Goal: Navigation & Orientation: Find specific page/section

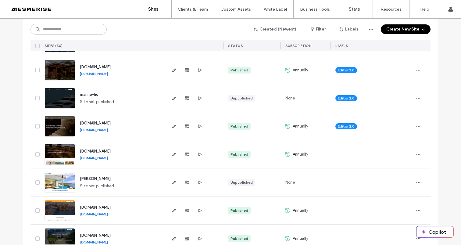
scroll to position [430, 0]
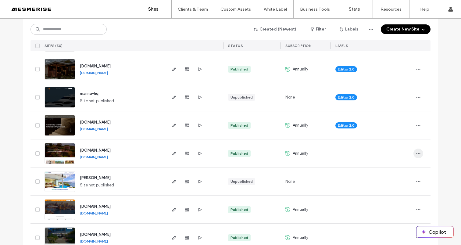
click at [416, 153] on icon "button" at bounding box center [418, 153] width 5 height 5
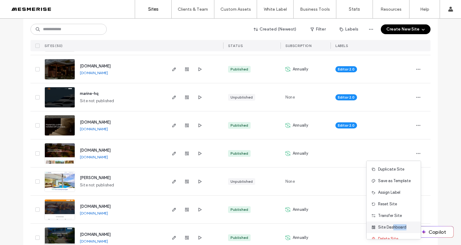
click at [392, 230] on div "Site Dashboard" at bounding box center [394, 228] width 54 height 12
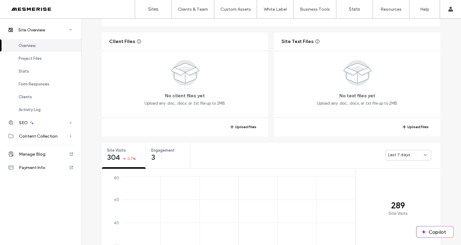
scroll to position [167, 0]
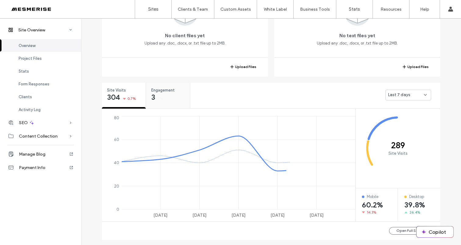
click at [156, 94] on div "3 0%" at bounding box center [157, 97] width 13 height 7
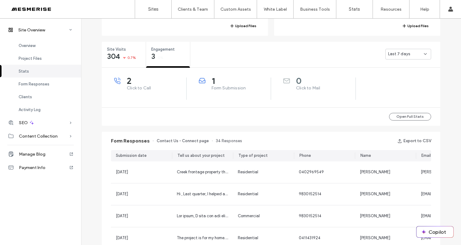
scroll to position [208, 0]
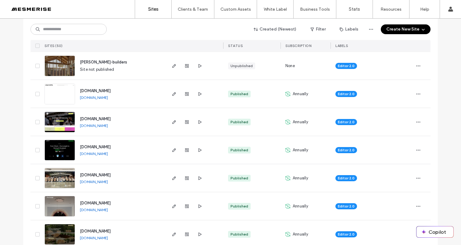
scroll to position [103, 0]
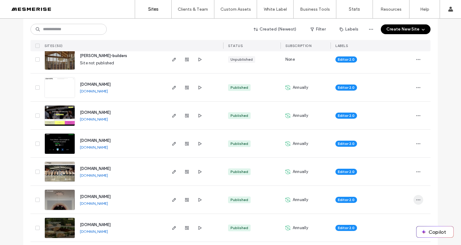
click at [418, 200] on use "button" at bounding box center [419, 199] width 4 height 1
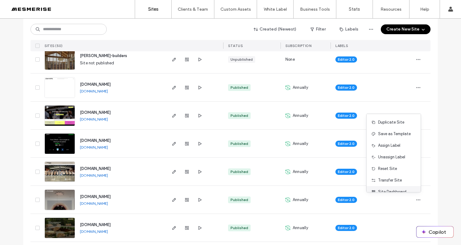
click at [386, 192] on span "Site Dashboard" at bounding box center [392, 192] width 28 height 6
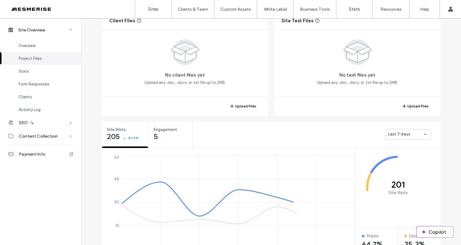
scroll to position [120, 0]
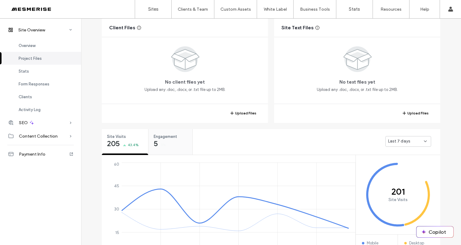
click at [182, 147] on div "Engagement 5 0%" at bounding box center [171, 140] width 44 height 23
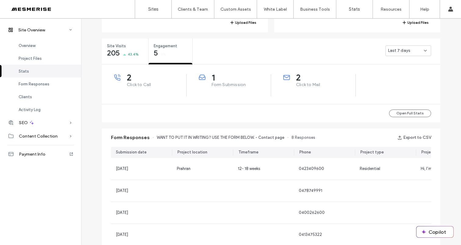
scroll to position [218, 0]
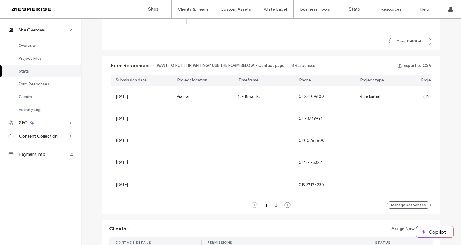
scroll to position [320, 0]
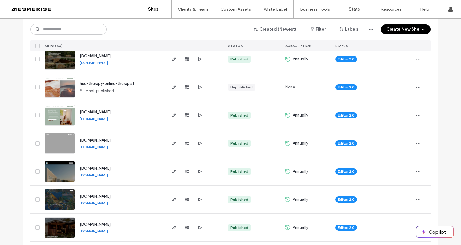
scroll to position [287, 0]
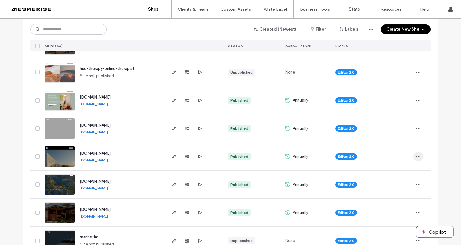
click at [417, 157] on use "button" at bounding box center [419, 156] width 4 height 1
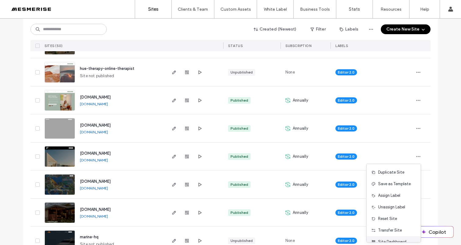
click at [392, 240] on span "Site Dashboard" at bounding box center [392, 242] width 28 height 6
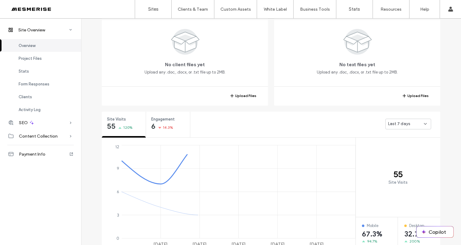
scroll to position [182, 0]
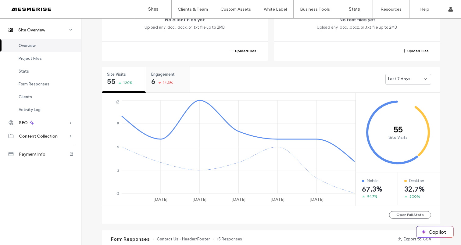
click at [165, 74] on span "Engagement" at bounding box center [166, 74] width 30 height 6
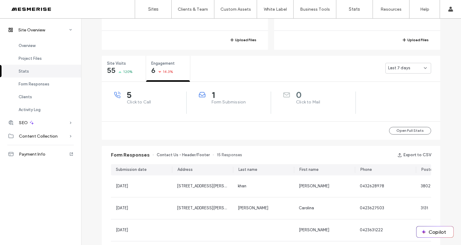
scroll to position [191, 0]
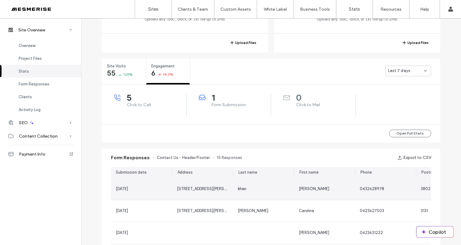
click at [262, 184] on div "khan" at bounding box center [263, 189] width 61 height 22
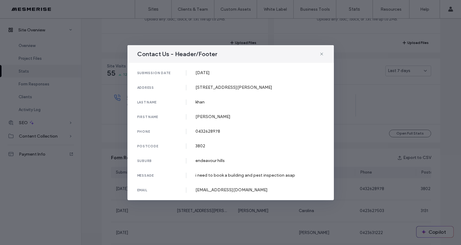
click at [336, 66] on div "Contact Us - Header/Footer submission date 11 Sep, 2025 address 1/52 arthur phi…" at bounding box center [230, 122] width 461 height 245
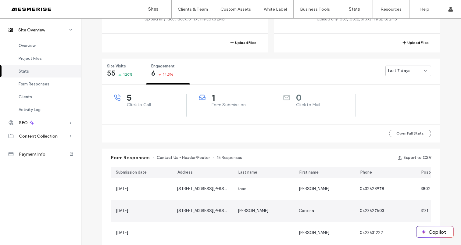
click at [262, 214] on div "Castano" at bounding box center [263, 211] width 51 height 6
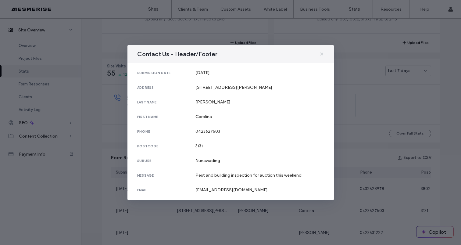
click at [268, 208] on div "Contact Us - Header/Footer submission date 26 Aug, 2025 address 20 Zander avenu…" at bounding box center [230, 122] width 461 height 245
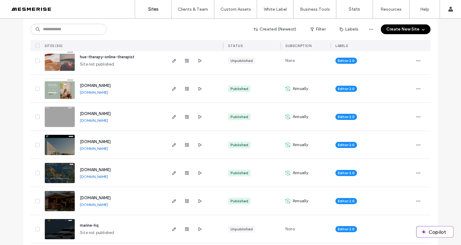
scroll to position [298, 0]
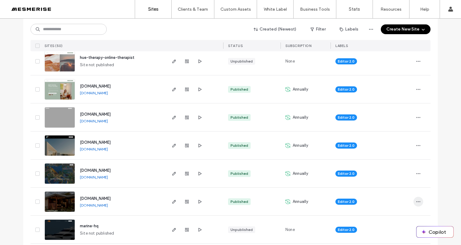
click at [414, 202] on span "button" at bounding box center [419, 202] width 10 height 10
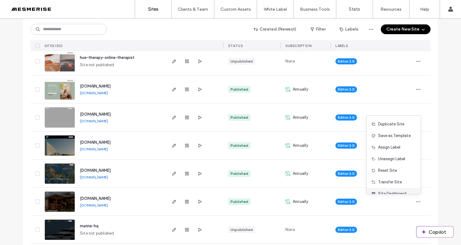
click at [398, 193] on span "Site Dashboard" at bounding box center [392, 194] width 28 height 6
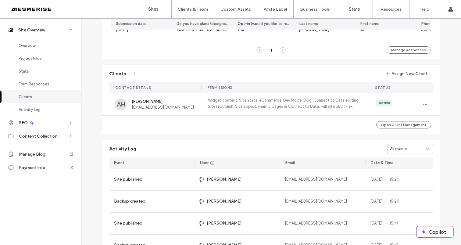
scroll to position [306, 0]
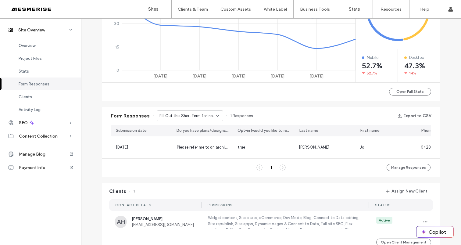
click at [194, 113] on span "Fill Out this Short Form for Instant Access to the Ultimate Guide to Custom Bui…" at bounding box center [188, 116] width 56 height 6
click at [189, 135] on span "Don’t Just Dream It, Build It - Connect page" at bounding box center [186, 137] width 59 height 6
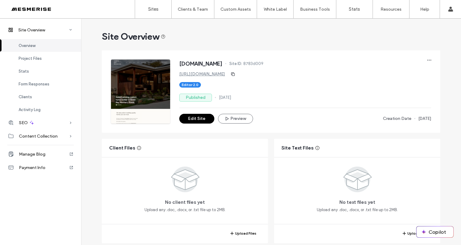
click at [25, 8] on div at bounding box center [39, 9] width 69 height 10
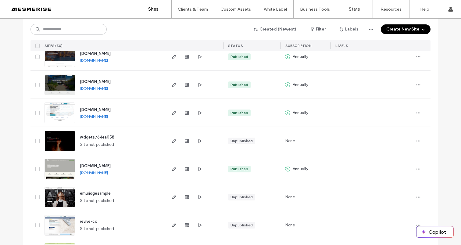
scroll to position [583, 0]
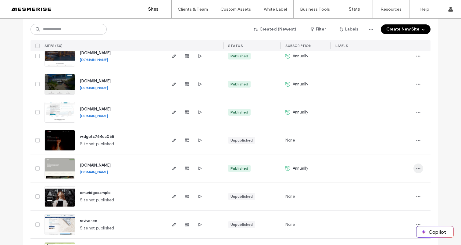
click at [419, 172] on span "button" at bounding box center [419, 169] width 10 height 10
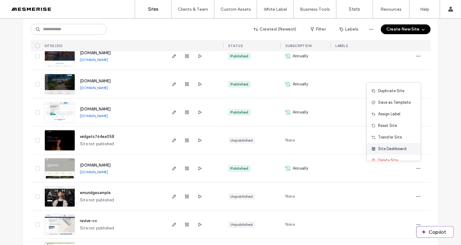
click at [398, 150] on span "Site Dashboard" at bounding box center [392, 149] width 28 height 6
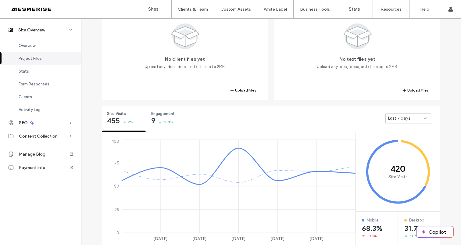
scroll to position [162, 0]
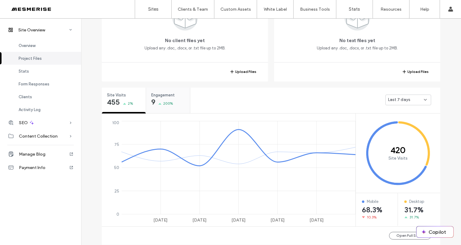
click at [164, 97] on span "Engagement" at bounding box center [166, 95] width 30 height 6
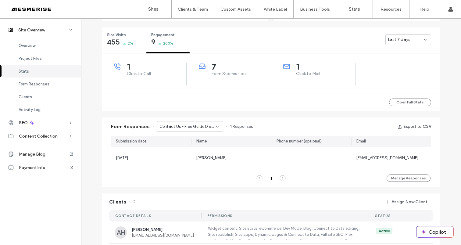
scroll to position [223, 0]
click at [211, 124] on span "Contact Us - Free Guide Dream Garden page" at bounding box center [188, 126] width 56 height 6
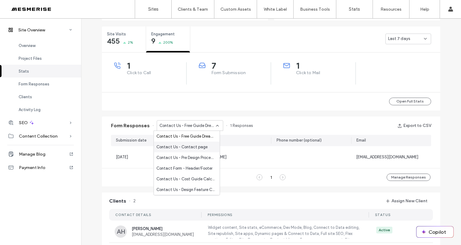
click at [191, 146] on span "Contact Us - Contact page" at bounding box center [182, 147] width 51 height 6
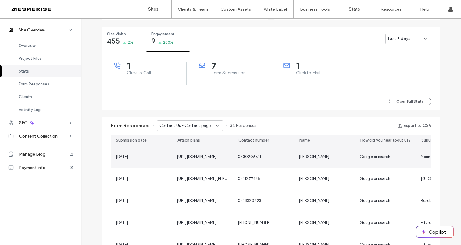
click at [299, 156] on span "Claire" at bounding box center [314, 156] width 31 height 5
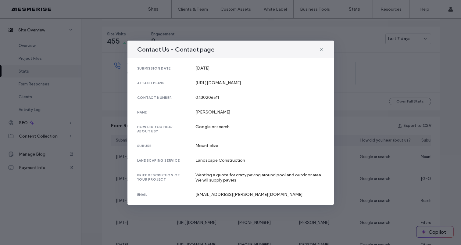
click at [365, 145] on div "Contact Us - Contact page submission date 09 Sep, 2025 attach plans https://irp…" at bounding box center [230, 122] width 461 height 245
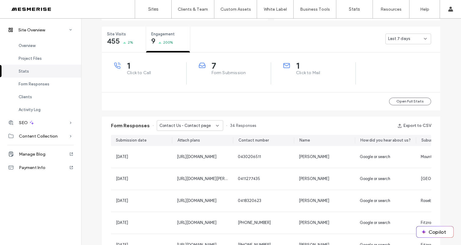
click at [166, 124] on span "Contact Us - Contact page" at bounding box center [185, 126] width 51 height 6
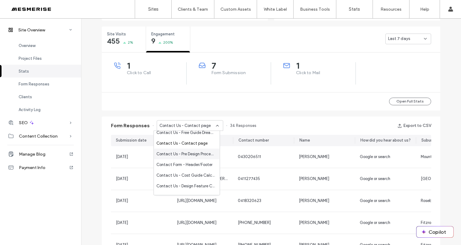
scroll to position [21, 0]
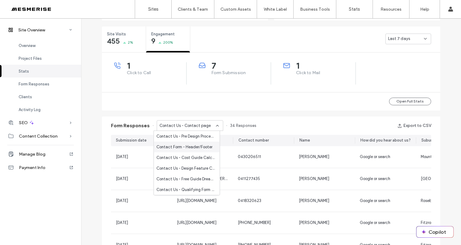
click at [195, 149] on span "Contact Form - Header/Footer" at bounding box center [185, 147] width 56 height 6
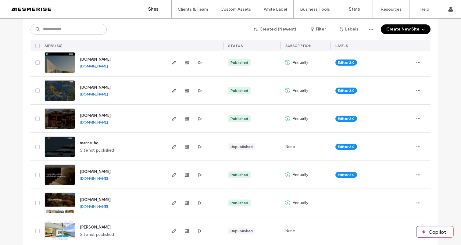
scroll to position [414, 0]
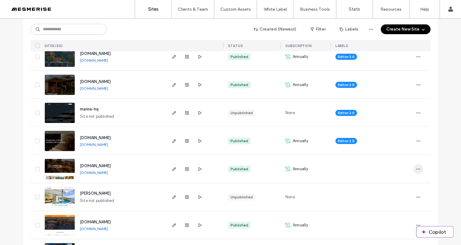
click at [414, 171] on span "button" at bounding box center [419, 169] width 10 height 10
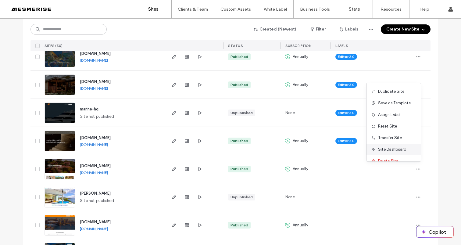
click at [399, 150] on span "Site Dashboard" at bounding box center [392, 149] width 28 height 6
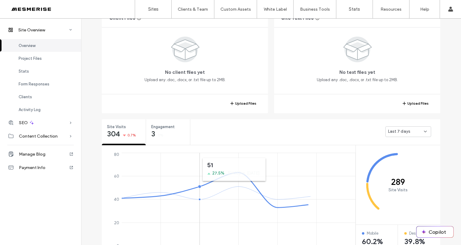
scroll to position [135, 0]
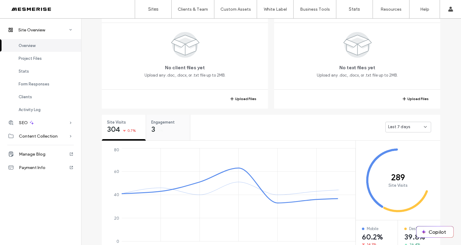
click at [165, 130] on div "Engagement 3 0%" at bounding box center [168, 126] width 44 height 23
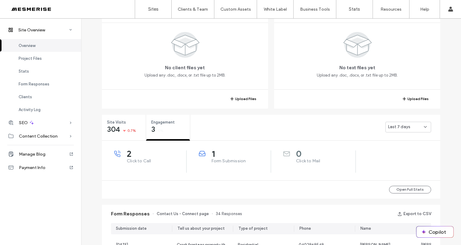
click at [399, 128] on span "Last 7 days" at bounding box center [399, 127] width 22 height 6
click at [400, 160] on span "Last 30 days" at bounding box center [398, 159] width 24 height 6
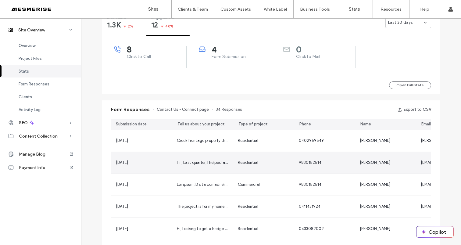
scroll to position [245, 0]
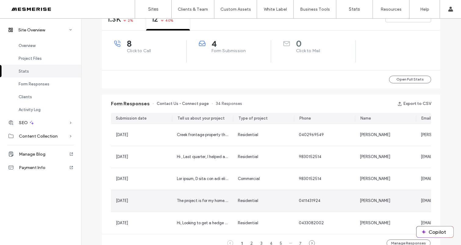
click at [225, 204] on div "The project is for my home. The things that come to mind are local native flora…" at bounding box center [202, 201] width 51 height 6
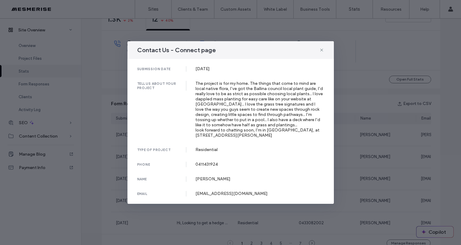
click at [249, 105] on div "The project is for my home. The things that come to mind are local native flora…" at bounding box center [260, 109] width 129 height 57
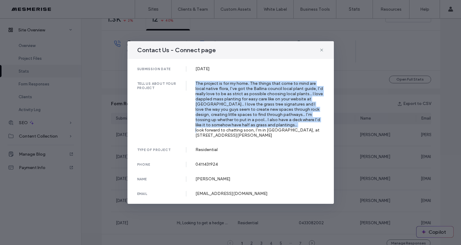
click at [249, 105] on div "The project is for my home. The things that come to mind are local native flora…" at bounding box center [260, 109] width 129 height 57
click at [265, 117] on div "The project is for my home. The things that come to mind are local native flora…" at bounding box center [260, 109] width 129 height 57
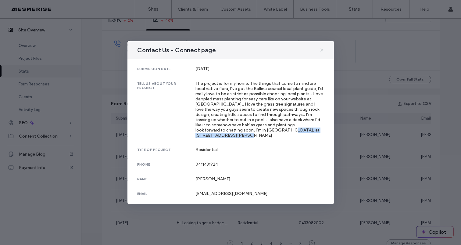
drag, startPoint x: 310, startPoint y: 131, endPoint x: 316, endPoint y: 135, distance: 7.0
click at [316, 135] on div "The project is for my home. The things that come to mind are local native flora…" at bounding box center [260, 109] width 129 height 57
click at [303, 132] on div "The project is for my home. The things that come to mind are local native flora…" at bounding box center [260, 109] width 129 height 57
drag, startPoint x: 286, startPoint y: 129, endPoint x: 313, endPoint y: 129, distance: 27.5
click at [313, 129] on div "The project is for my home. The things that come to mind are local native flora…" at bounding box center [260, 109] width 129 height 57
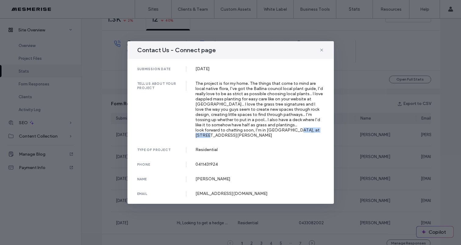
copy div "[STREET_ADDRESS],"
click at [323, 46] on span at bounding box center [322, 50] width 5 height 8
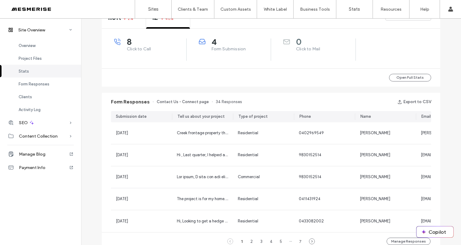
scroll to position [248, 0]
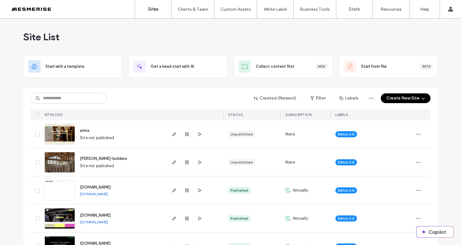
click at [43, 36] on span "Site List" at bounding box center [41, 37] width 36 height 12
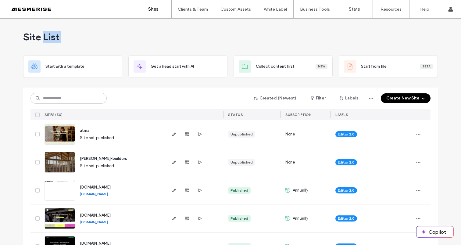
click at [41, 35] on span "Site List" at bounding box center [41, 37] width 36 height 12
click at [28, 36] on span "Site List" at bounding box center [41, 37] width 36 height 12
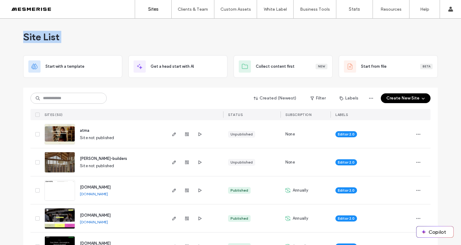
click at [28, 36] on span "Site List" at bounding box center [41, 37] width 36 height 12
click at [47, 35] on span "Site List" at bounding box center [41, 37] width 36 height 12
click at [28, 37] on span "Site List" at bounding box center [41, 37] width 36 height 12
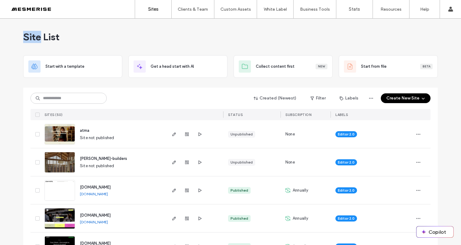
click at [28, 37] on span "Site List" at bounding box center [41, 37] width 36 height 12
drag, startPoint x: 28, startPoint y: 37, endPoint x: 34, endPoint y: 35, distance: 6.3
click at [28, 37] on span "Site List" at bounding box center [41, 37] width 36 height 12
click at [46, 34] on span "Site List" at bounding box center [41, 37] width 36 height 12
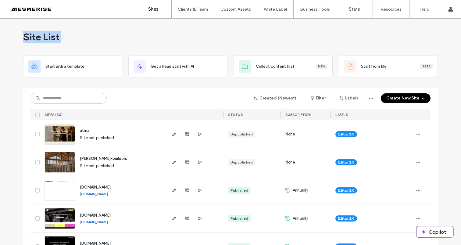
click at [46, 34] on span "Site List" at bounding box center [41, 37] width 36 height 12
click at [32, 36] on span "Site List" at bounding box center [41, 37] width 36 height 12
click at [52, 34] on span "Site List" at bounding box center [41, 37] width 36 height 12
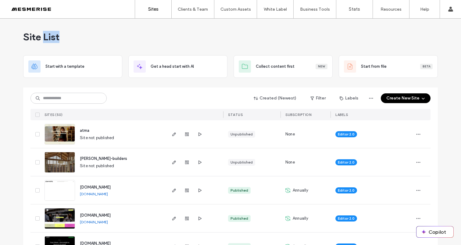
click at [52, 34] on span "Site List" at bounding box center [41, 37] width 36 height 12
click at [32, 35] on span "Site List" at bounding box center [41, 37] width 36 height 12
click at [45, 34] on span "Site List" at bounding box center [41, 37] width 36 height 12
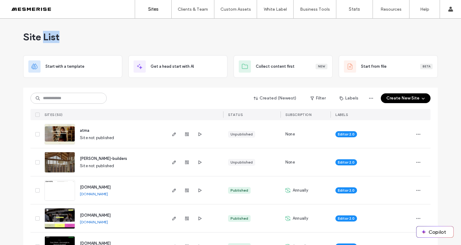
click at [45, 34] on span "Site List" at bounding box center [41, 37] width 36 height 12
click at [33, 35] on span "Site List" at bounding box center [41, 37] width 36 height 12
click at [49, 35] on span "Site List" at bounding box center [41, 37] width 36 height 12
click at [32, 36] on span "Site List" at bounding box center [41, 37] width 36 height 12
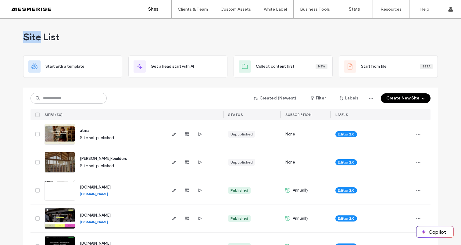
click at [32, 36] on span "Site List" at bounding box center [41, 37] width 36 height 12
click at [47, 35] on span "Site List" at bounding box center [41, 37] width 36 height 12
drag, startPoint x: 47, startPoint y: 35, endPoint x: 40, endPoint y: 36, distance: 6.8
click at [47, 35] on span "Site List" at bounding box center [41, 37] width 36 height 12
click at [33, 36] on span "Site List" at bounding box center [41, 37] width 36 height 12
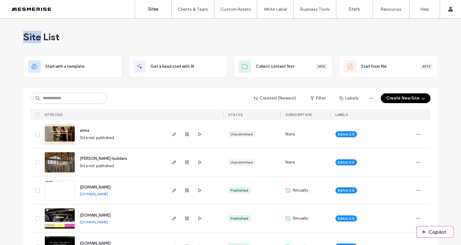
click at [33, 36] on span "Site List" at bounding box center [41, 37] width 36 height 12
click at [51, 35] on span "Site List" at bounding box center [41, 37] width 36 height 12
drag, startPoint x: 51, startPoint y: 35, endPoint x: 34, endPoint y: 36, distance: 17.4
click at [51, 35] on span "Site List" at bounding box center [41, 37] width 36 height 12
click at [31, 36] on span "Site List" at bounding box center [41, 37] width 36 height 12
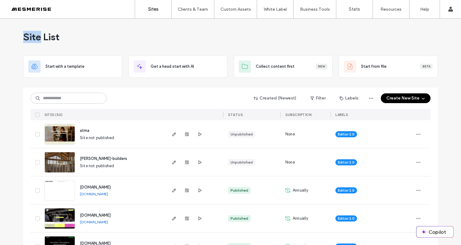
click at [31, 36] on span "Site List" at bounding box center [41, 37] width 36 height 12
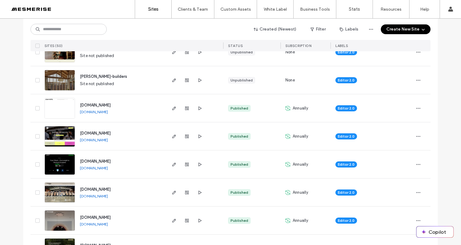
scroll to position [93, 0]
